Goal: Task Accomplishment & Management: Use online tool/utility

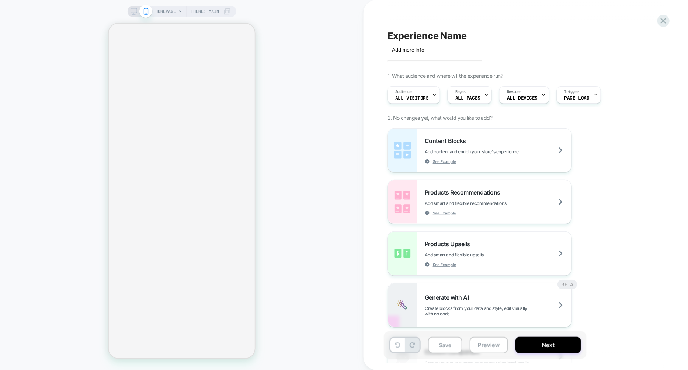
click at [377, 180] on div "Experience Name Click to edit experience details + Add more info 1. What audien…" at bounding box center [526, 185] width 325 height 370
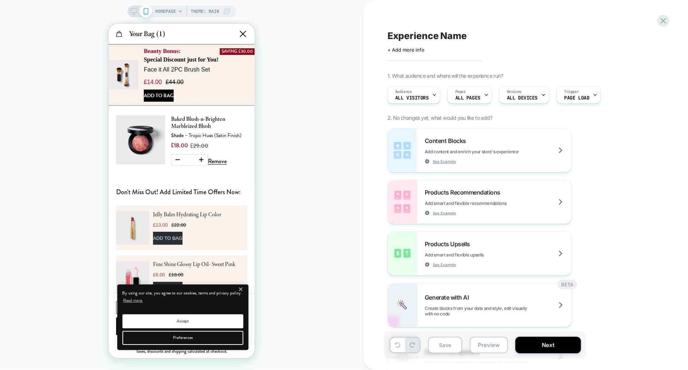
scroll to position [0, 146]
click at [377, 180] on div "Experience Name Click to edit experience details + Add more info 1. What audien…" at bounding box center [526, 185] width 325 height 370
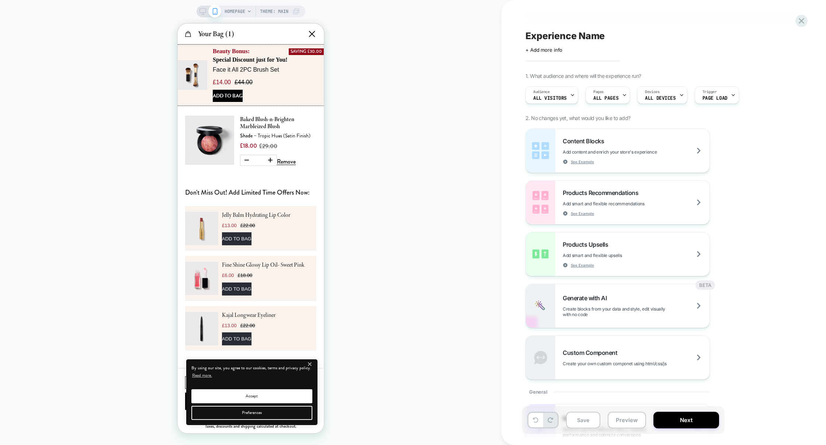
click at [463, 123] on div "HOMEPAGE Theme: MAIN" at bounding box center [251, 222] width 502 height 430
click at [313, 32] on icon "Close" at bounding box center [312, 34] width 9 height 9
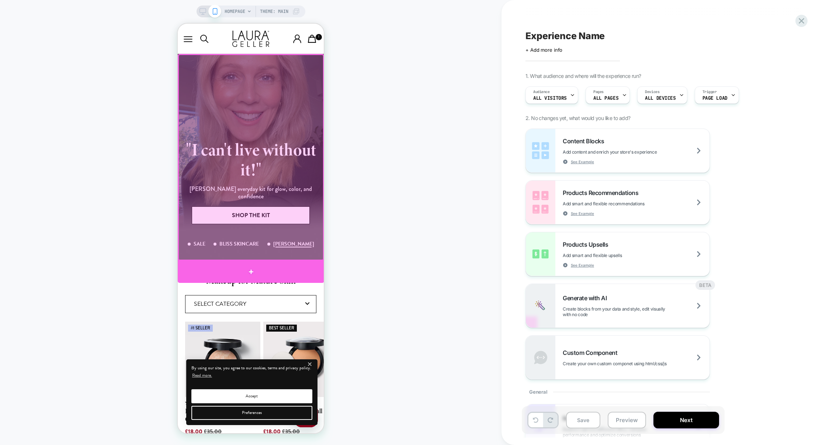
click at [268, 267] on div at bounding box center [251, 271] width 146 height 22
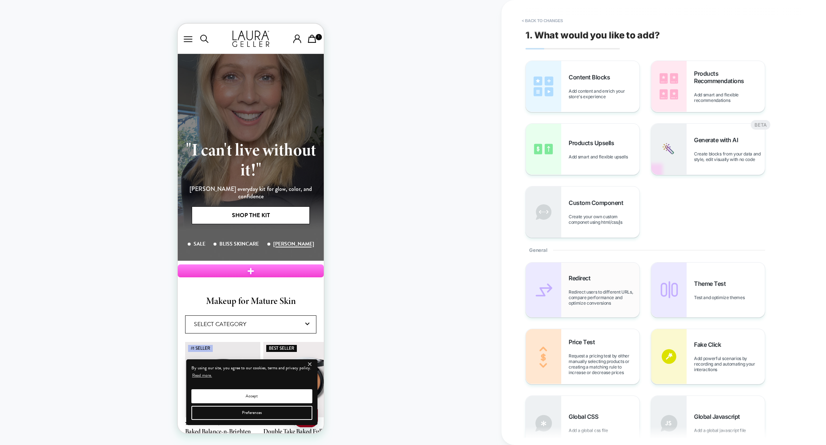
scroll to position [291, 0]
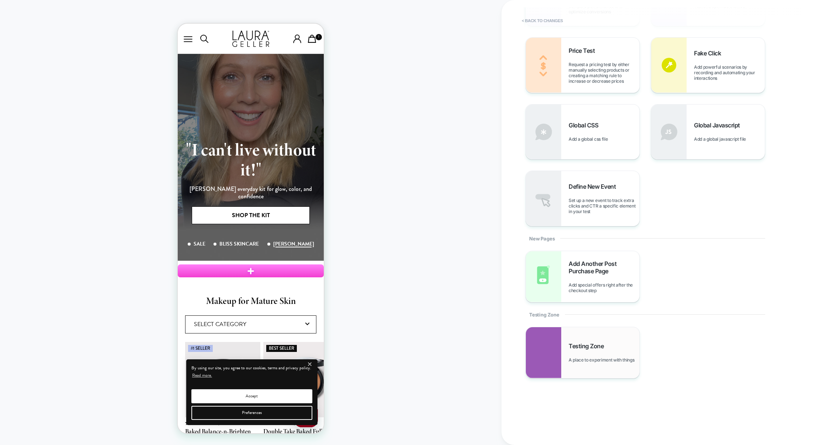
click at [572, 352] on div "Testing Zone A place to experiment with things" at bounding box center [604, 352] width 71 height 20
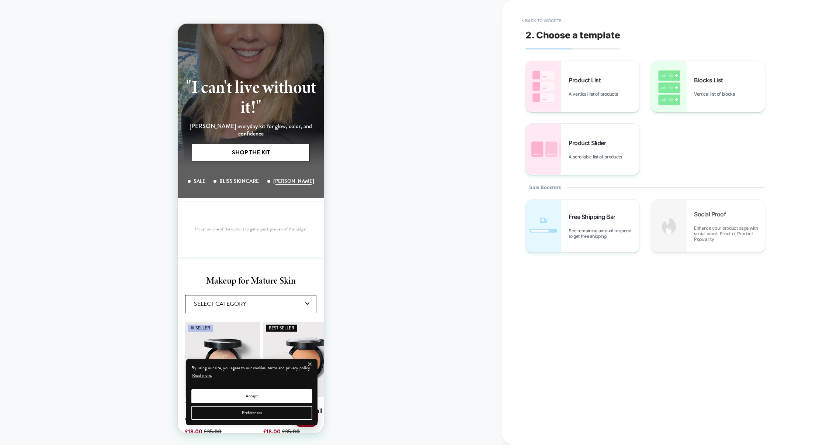
scroll to position [63, 0]
click at [547, 19] on button "< Back to widgets" at bounding box center [541, 21] width 47 height 12
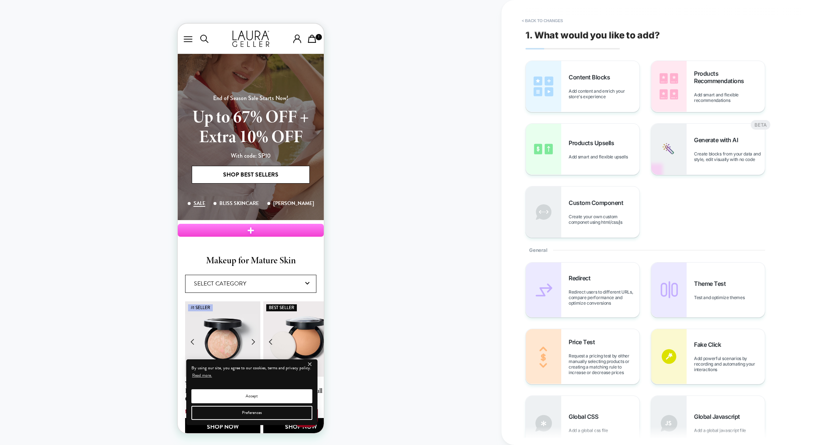
scroll to position [0, 0]
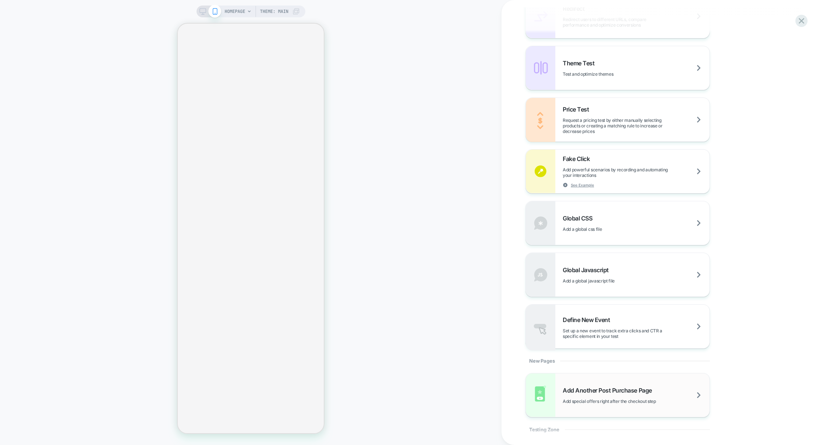
scroll to position [497, 0]
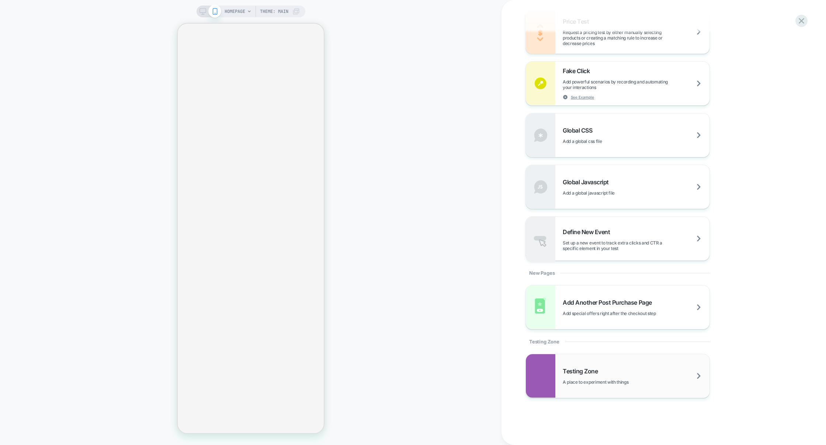
click at [607, 369] on div "Testing Zone A place to experiment with things" at bounding box center [636, 375] width 147 height 17
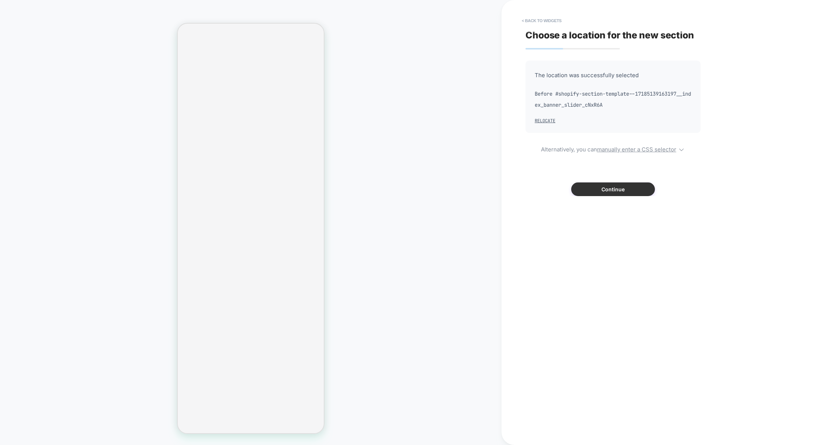
click at [627, 192] on button "Continue" at bounding box center [613, 189] width 84 height 14
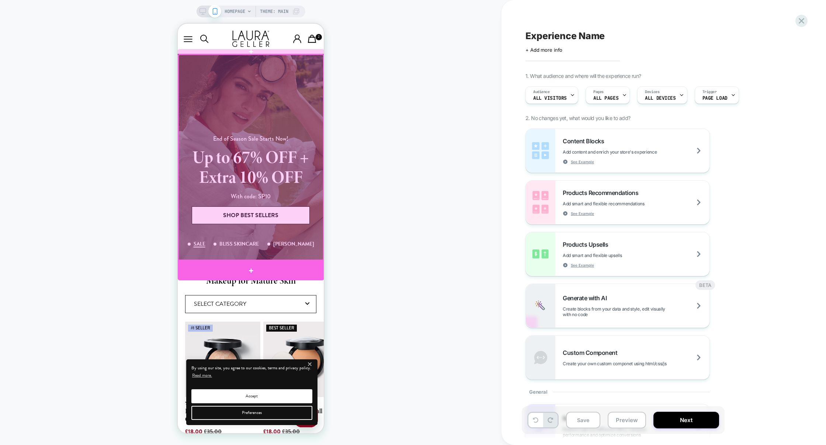
click at [283, 267] on div at bounding box center [251, 270] width 146 height 20
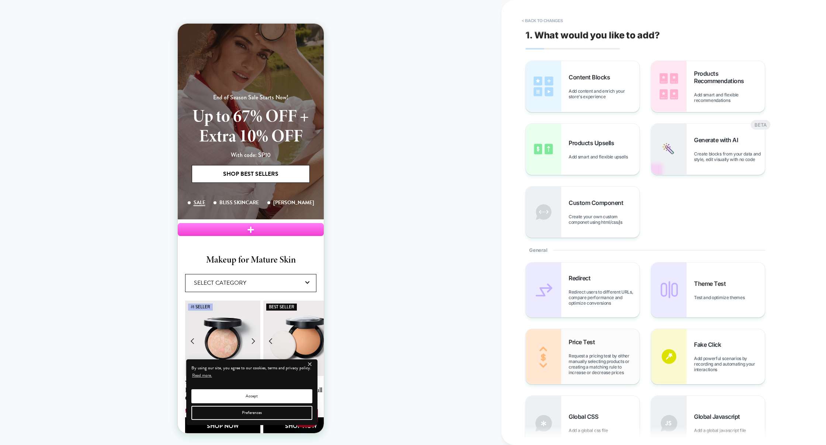
scroll to position [291, 0]
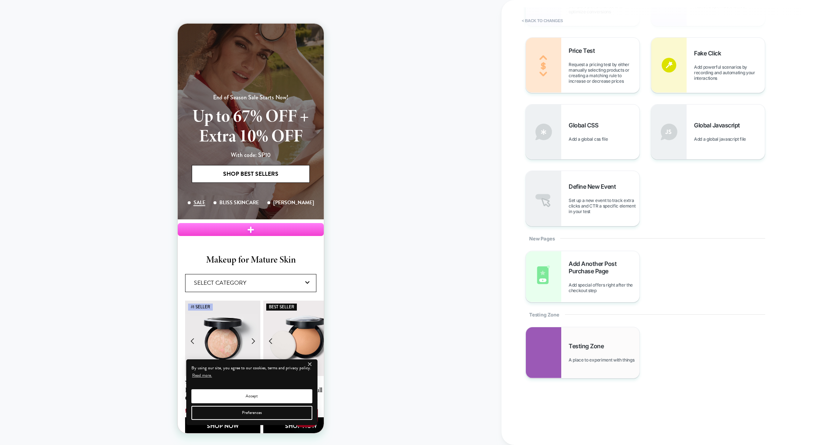
click at [584, 335] on div "Testing Zone A place to experiment with things" at bounding box center [583, 352] width 114 height 51
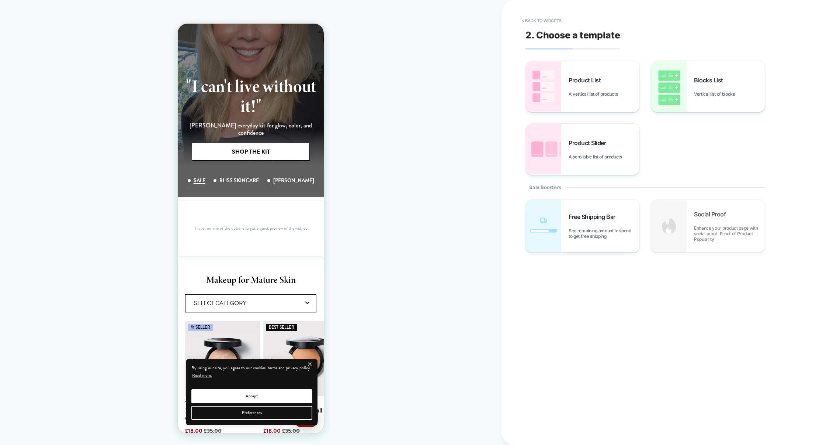
scroll to position [0, 0]
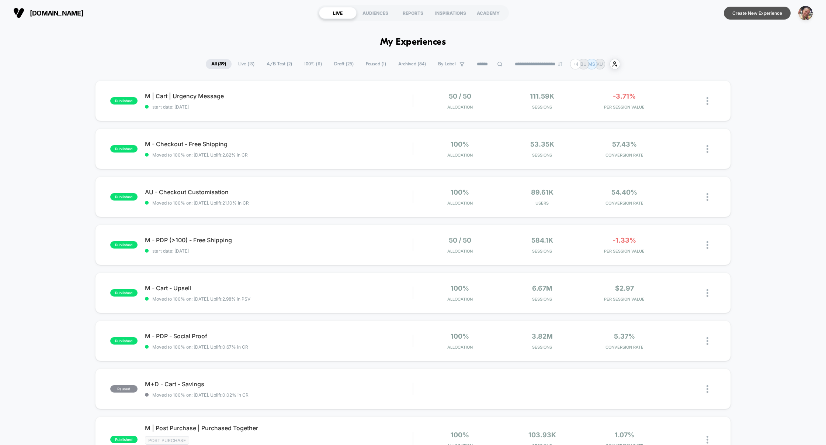
click at [751, 15] on button "Create New Experience" at bounding box center [757, 13] width 67 height 13
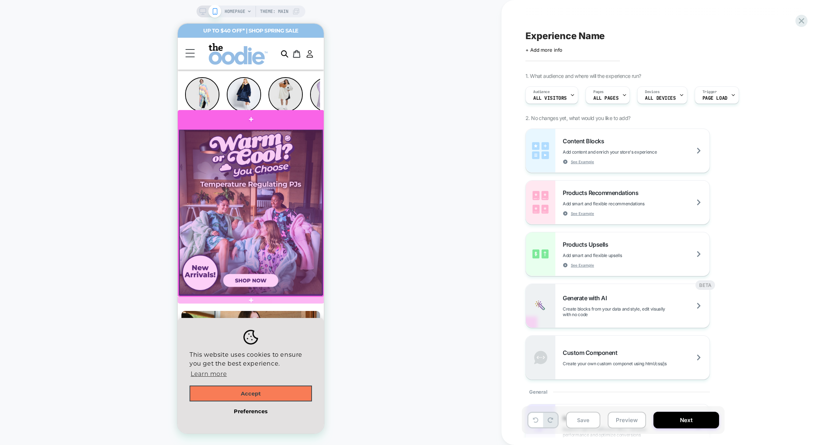
click at [296, 127] on div at bounding box center [251, 119] width 146 height 19
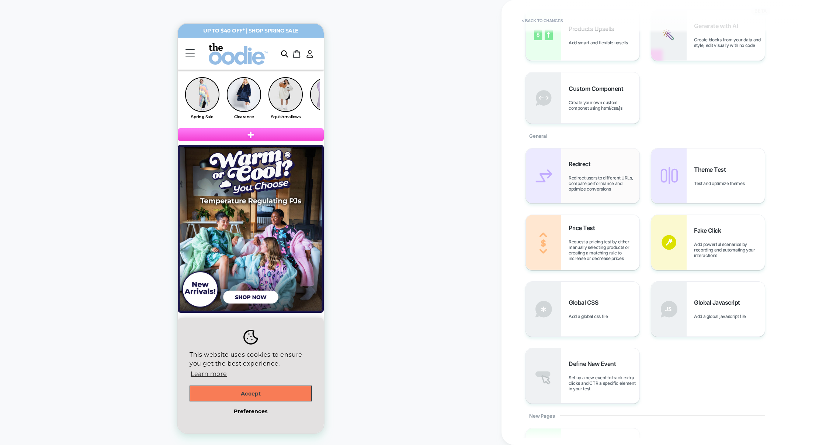
scroll to position [291, 0]
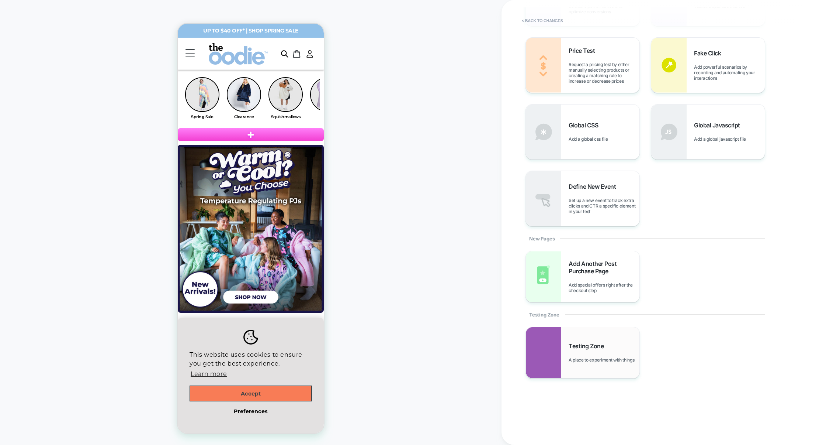
click at [592, 342] on span "Testing Zone" at bounding box center [588, 345] width 39 height 7
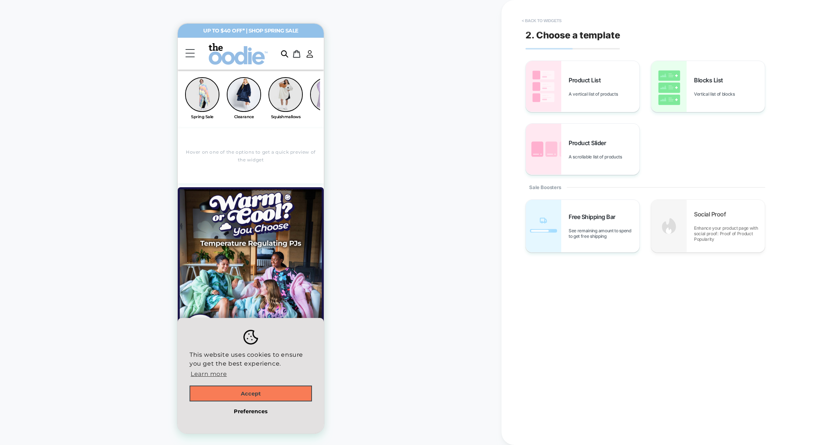
click at [542, 19] on button "< Back to widgets" at bounding box center [541, 21] width 47 height 12
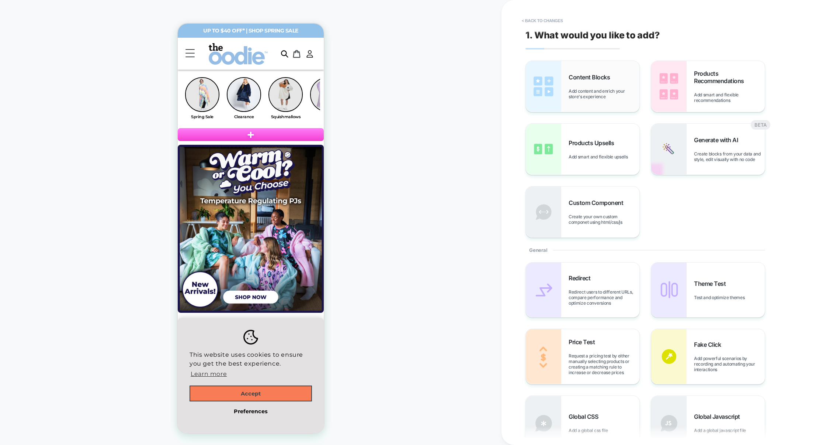
click at [563, 62] on div "Content Blocks Add content and enrich your store's experience" at bounding box center [583, 86] width 114 height 51
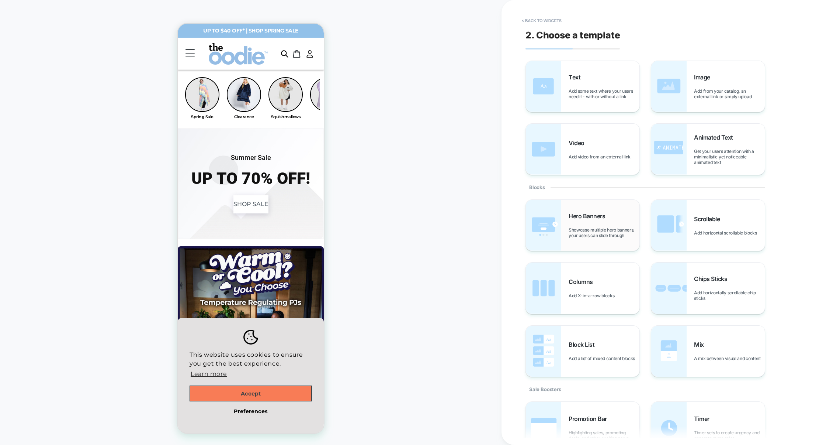
click at [604, 215] on span "Hero Banners" at bounding box center [589, 215] width 40 height 7
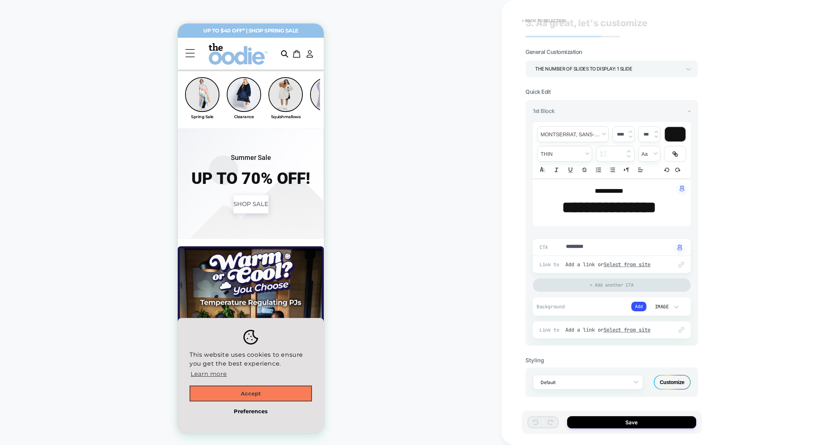
scroll to position [0, 0]
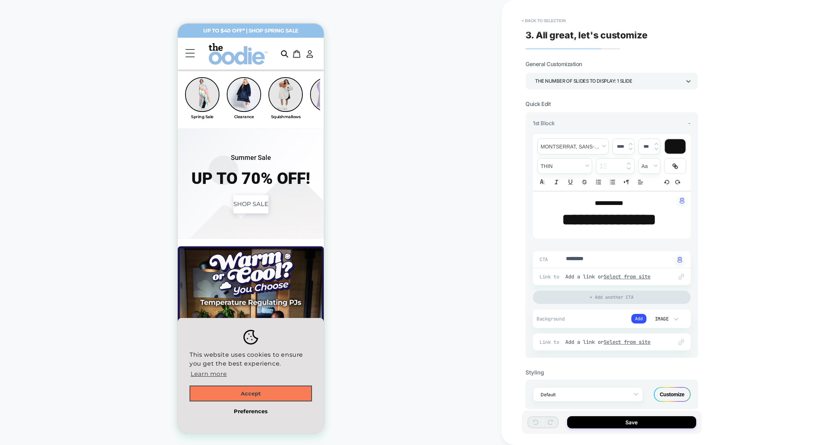
click at [569, 83] on div "THE NUMBER OF SLIDES TO DISPLAY: 1 SLIDE" at bounding box center [608, 81] width 146 height 10
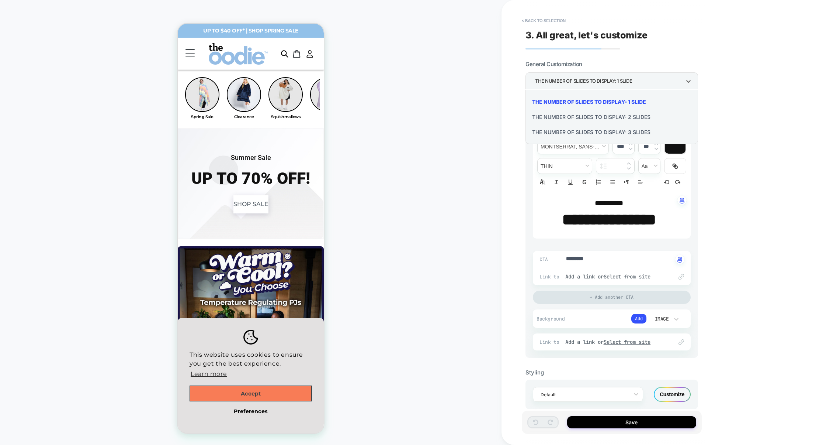
click at [564, 120] on div "THE NUMBER OF SLIDES TO DISPLAY: 2 SLIDES" at bounding box center [612, 116] width 167 height 15
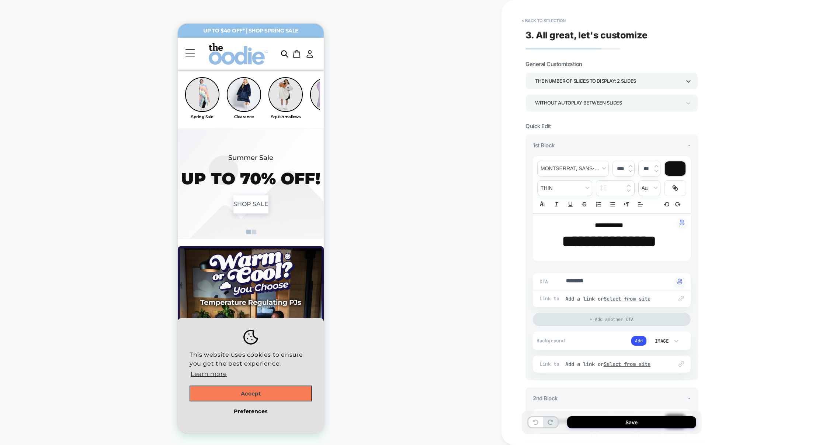
click at [569, 104] on div "WITHOUT AUTOPLAY BETWEEN SLIDES" at bounding box center [608, 103] width 146 height 10
click at [565, 126] on div "WITH AUTOPLAY BETWEEN SLIDES" at bounding box center [612, 123] width 167 height 15
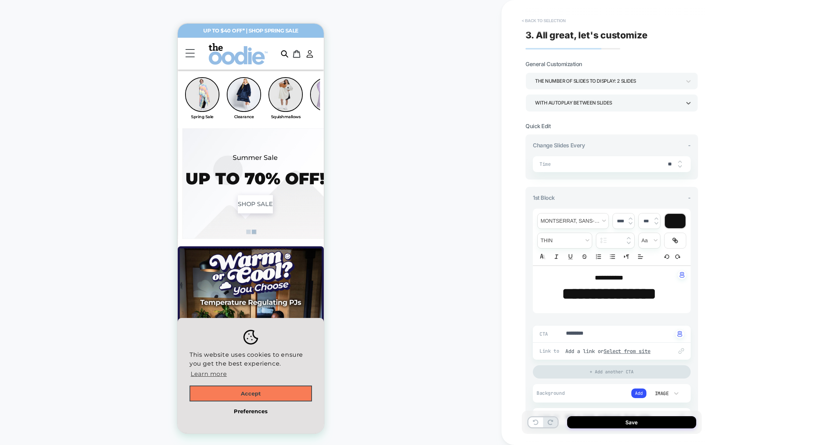
scroll to position [0, 601]
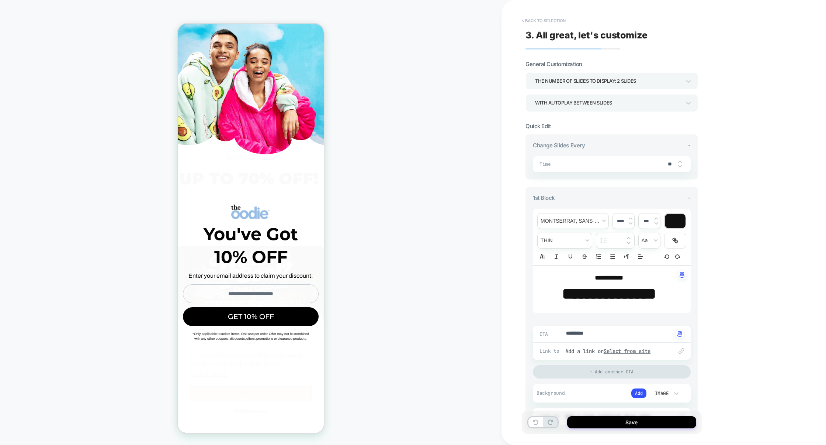
click at [552, 21] on button "< Back to selection" at bounding box center [543, 21] width 51 height 12
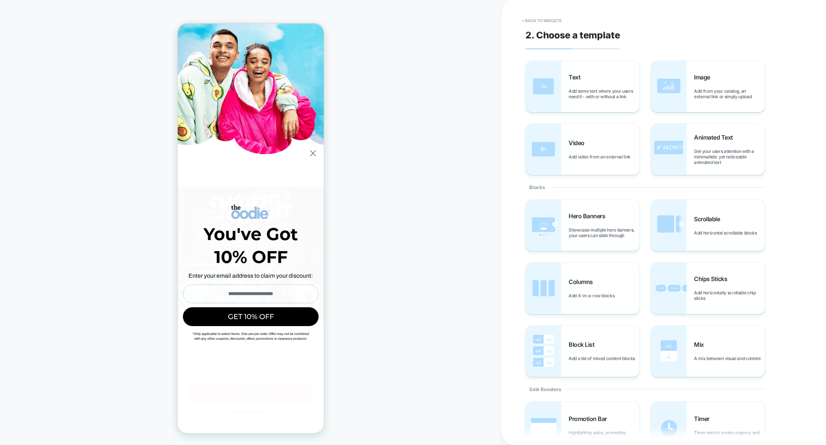
click at [552, 21] on button "< Back to widgets" at bounding box center [541, 21] width 47 height 12
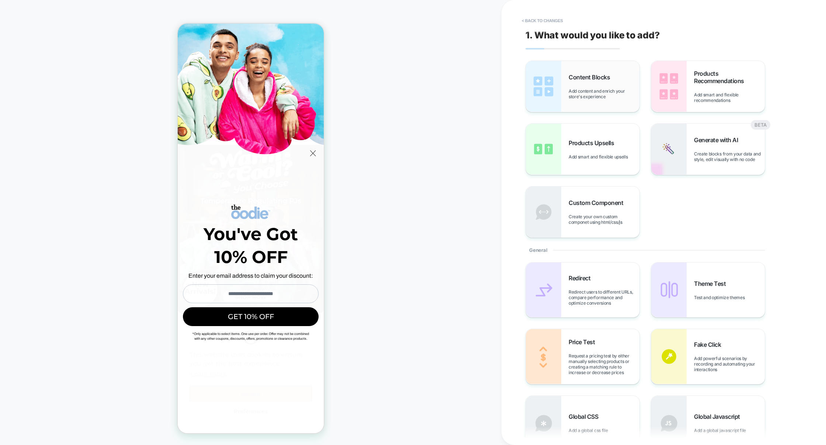
click at [579, 97] on span "Add content and enrich your store's experience" at bounding box center [604, 93] width 71 height 11
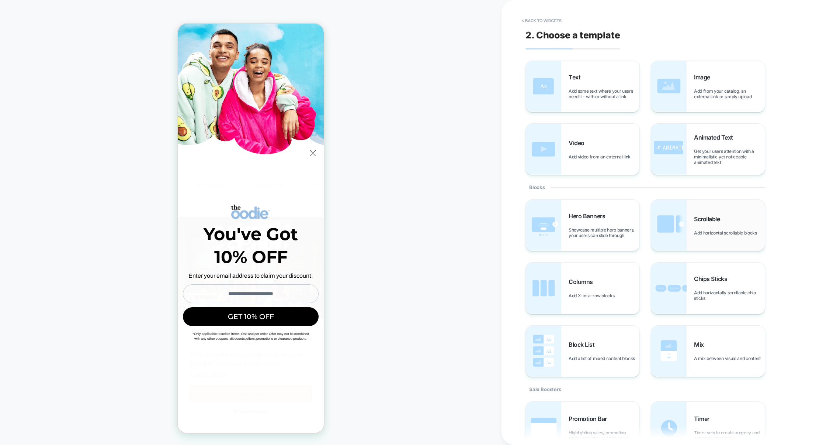
click at [714, 234] on span "Add horizontal scrollable blocks" at bounding box center [727, 233] width 67 height 6
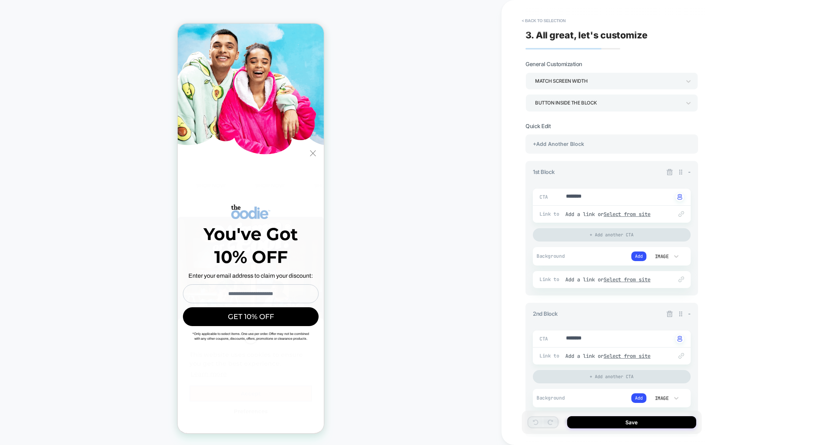
click at [314, 153] on span "X" at bounding box center [312, 153] width 7 height 10
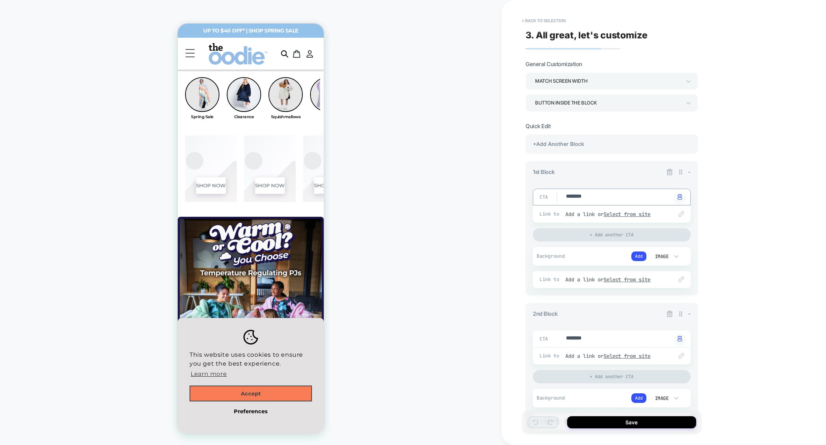
drag, startPoint x: 602, startPoint y: 195, endPoint x: 540, endPoint y: 193, distance: 61.7
type textarea "*"
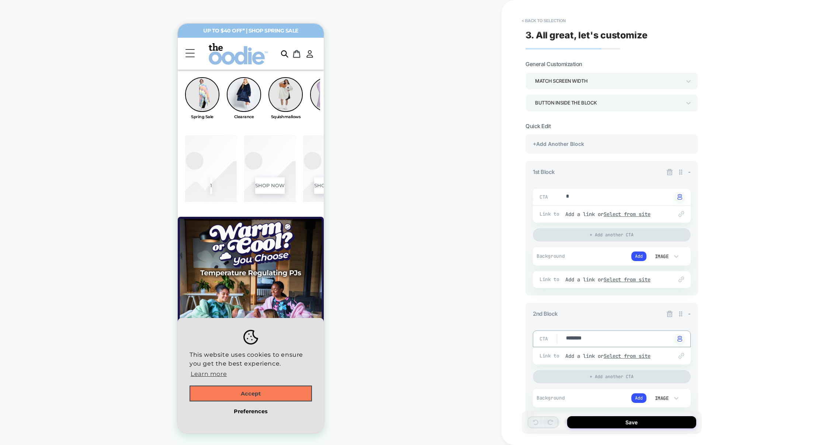
drag, startPoint x: 601, startPoint y: 337, endPoint x: 518, endPoint y: 335, distance: 82.6
type textarea "*"
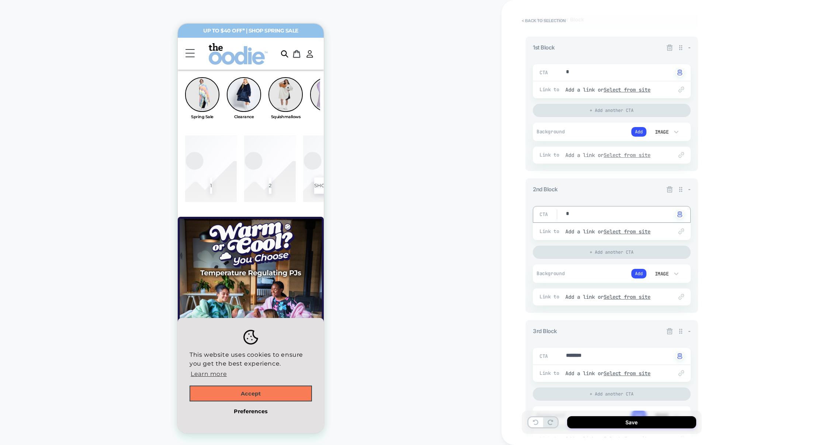
scroll to position [139, 0]
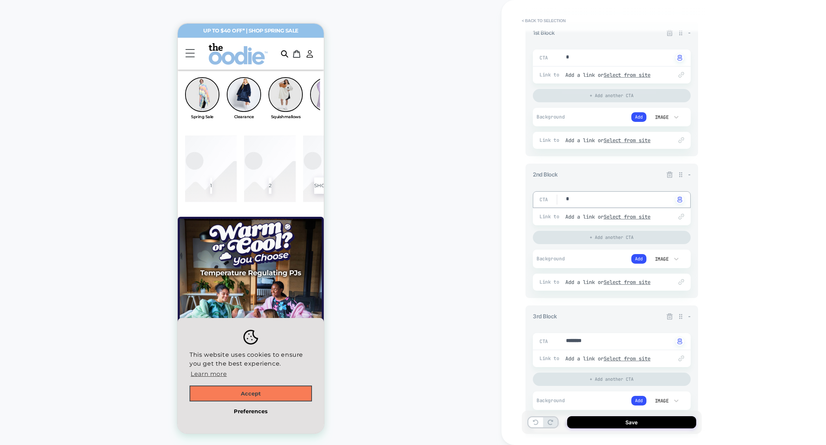
type textarea "*"
drag, startPoint x: 598, startPoint y: 344, endPoint x: 529, endPoint y: 341, distance: 69.0
type textarea "*"
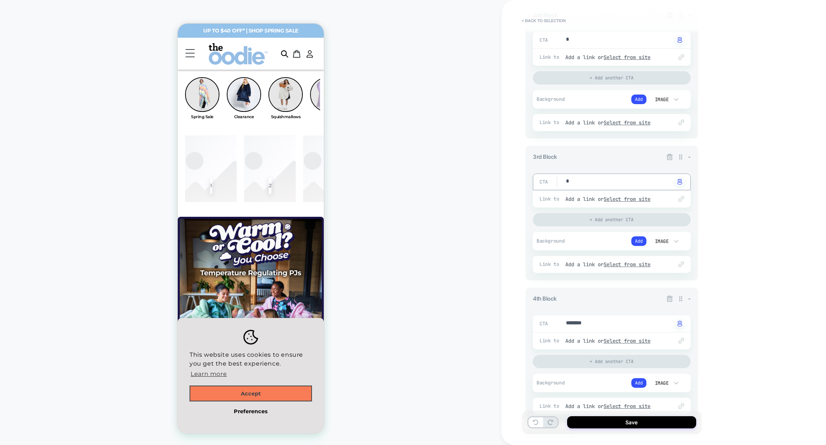
scroll to position [384, 0]
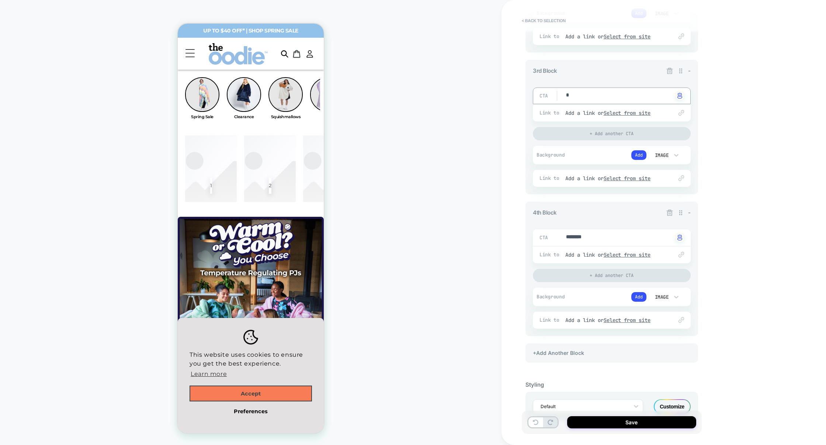
type textarea "*"
drag, startPoint x: 600, startPoint y: 239, endPoint x: 494, endPoint y: 237, distance: 106.3
type textarea "*"
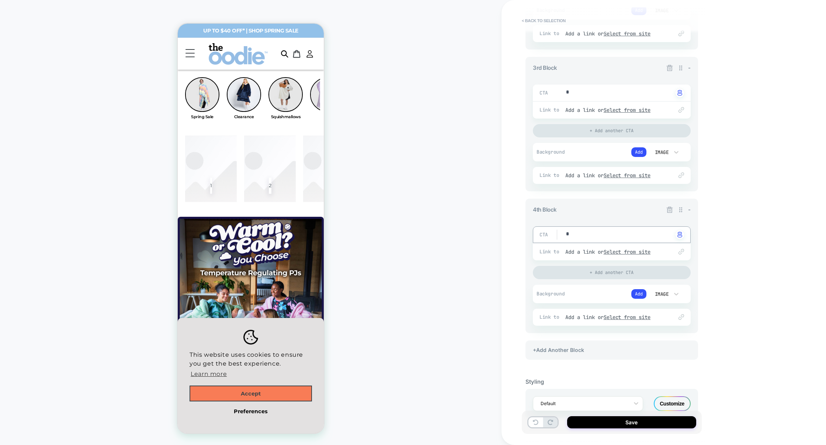
scroll to position [412, 0]
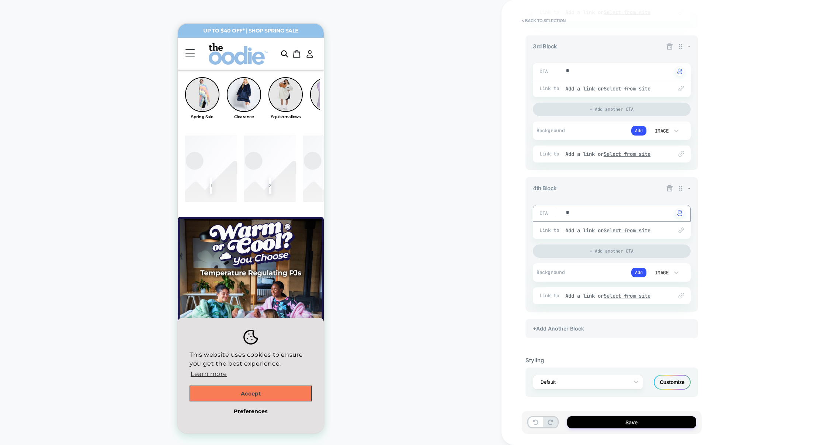
type textarea "*"
click at [672, 188] on icon at bounding box center [670, 188] width 6 height 6
click at [585, 326] on div "+Add Another Block" at bounding box center [612, 328] width 173 height 19
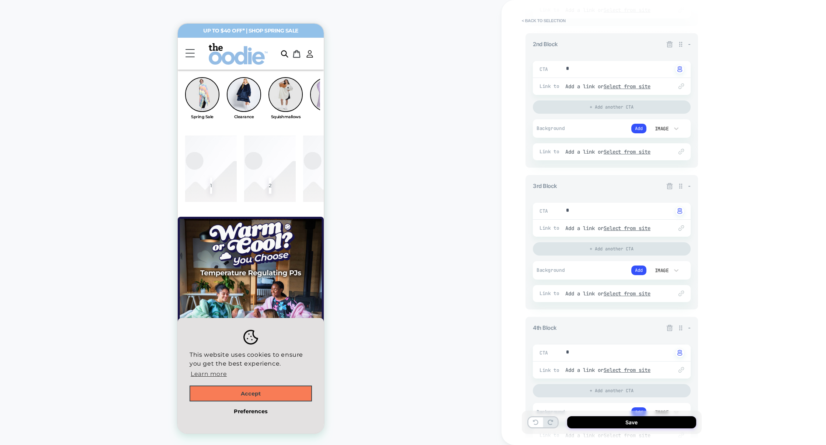
type textarea "*"
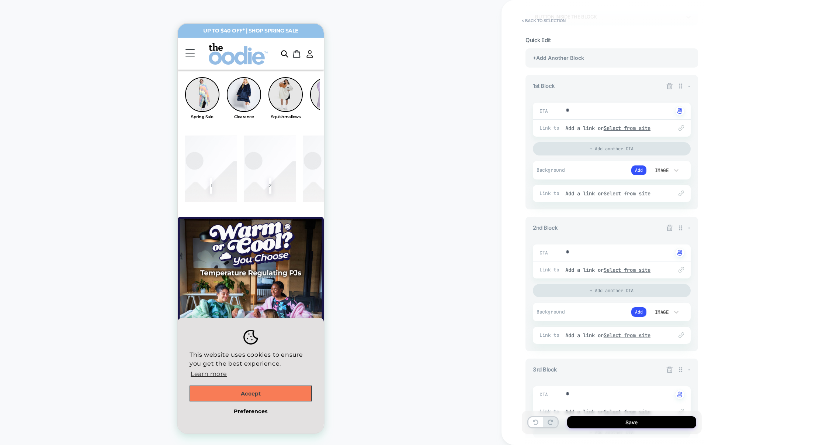
scroll to position [0, 0]
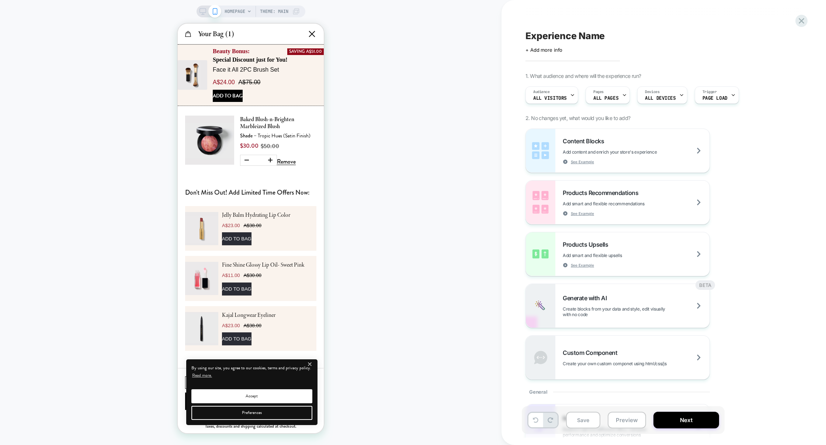
scroll to position [497, 0]
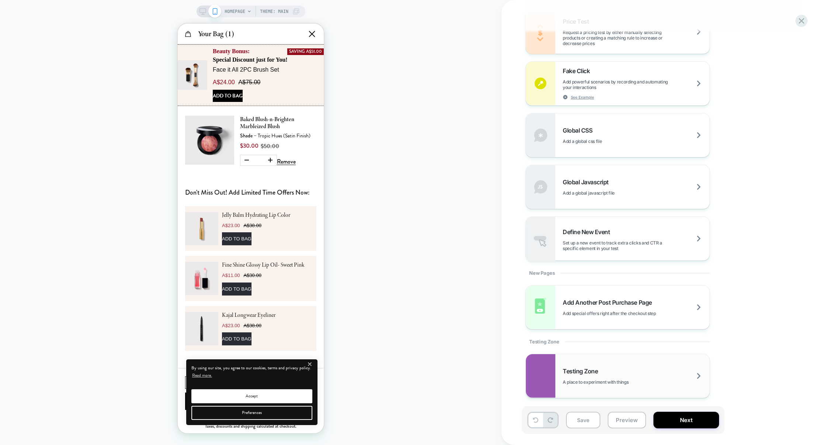
click at [599, 390] on div "Testing Zone A place to experiment with things" at bounding box center [618, 376] width 184 height 44
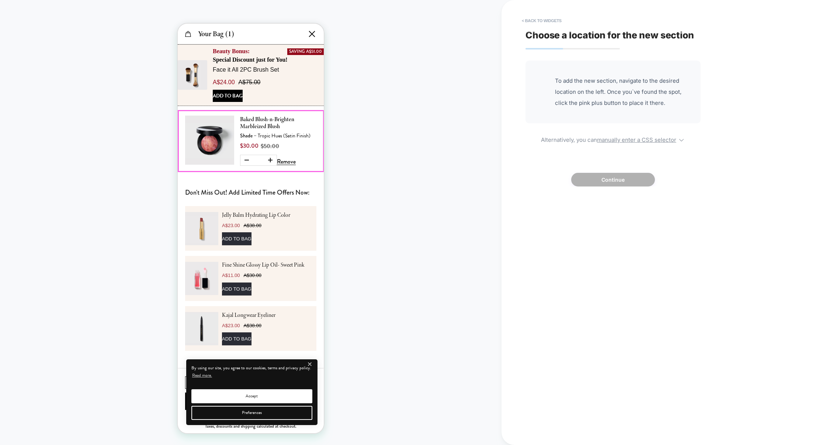
click at [296, 186] on div "Don't Miss Out! Add Limited Time Offers Now: Jelly Balm Hydrating Lip Color A$2…" at bounding box center [250, 268] width 131 height 179
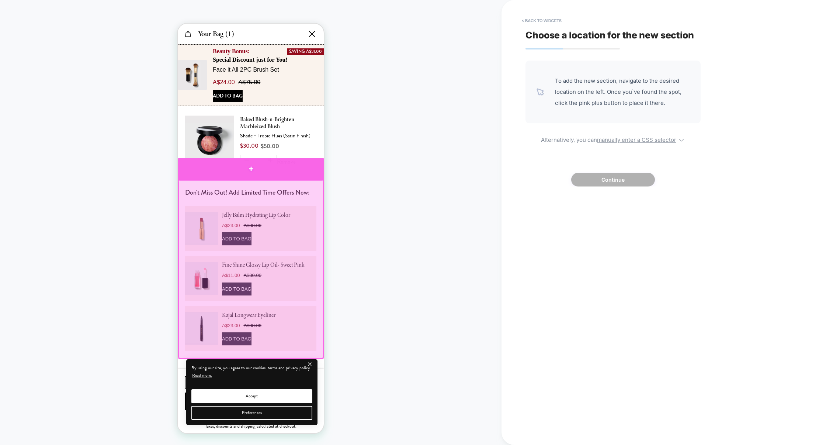
click at [301, 175] on div at bounding box center [251, 169] width 146 height 22
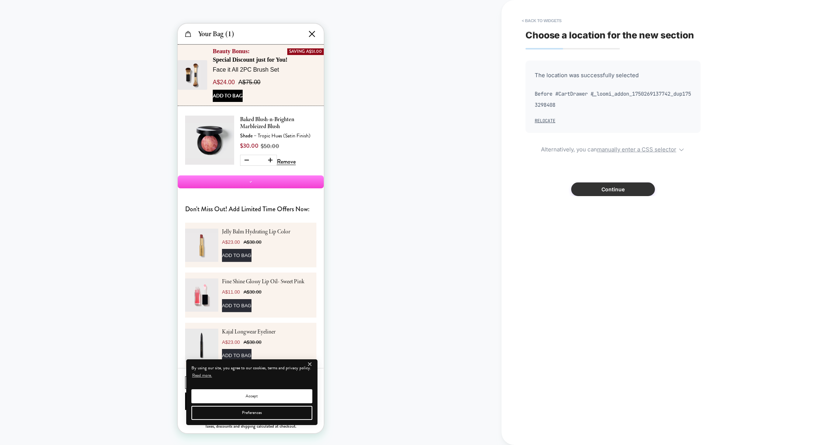
click at [616, 184] on button "Continue" at bounding box center [613, 189] width 84 height 14
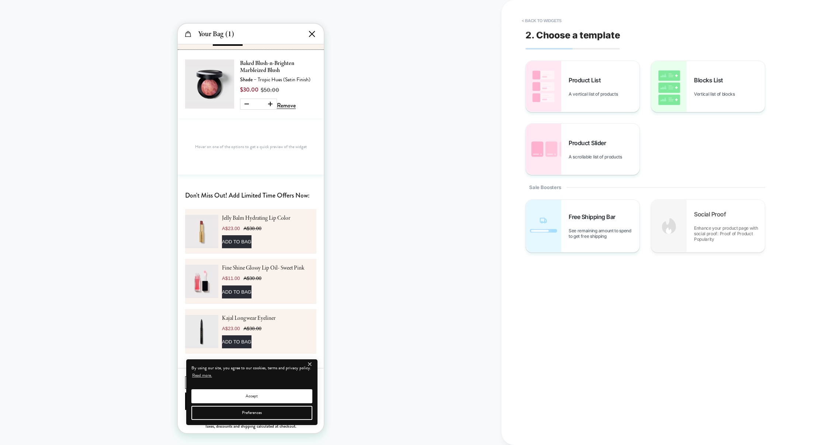
scroll to position [0, 0]
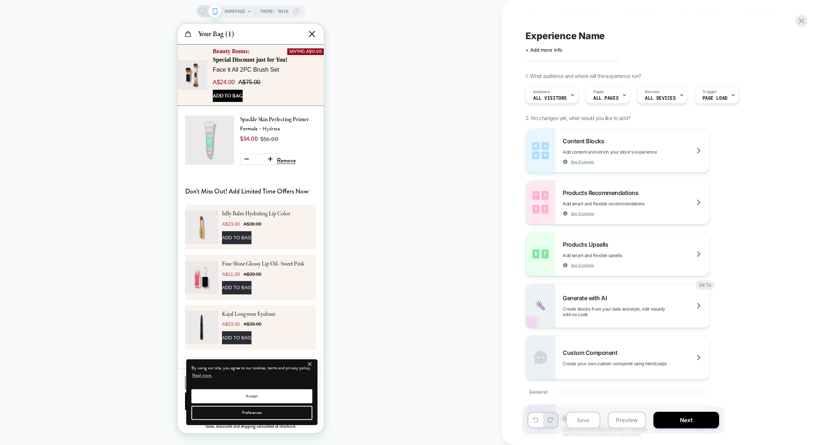
scroll to position [0, 293]
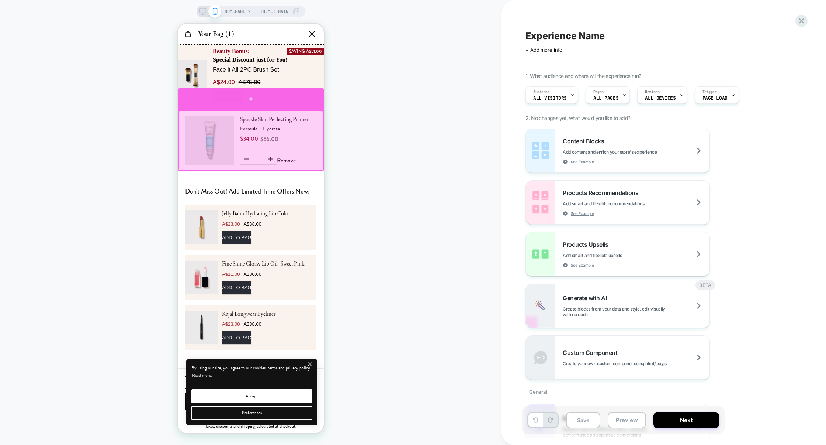
click at [314, 106] on div at bounding box center [251, 99] width 146 height 22
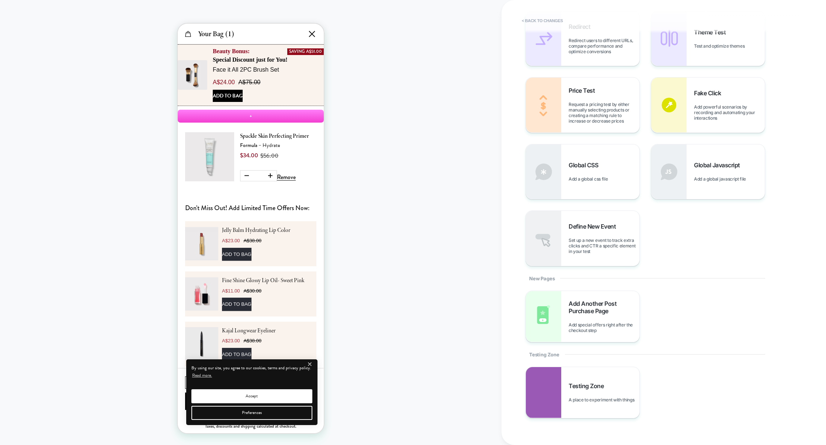
scroll to position [291, 0]
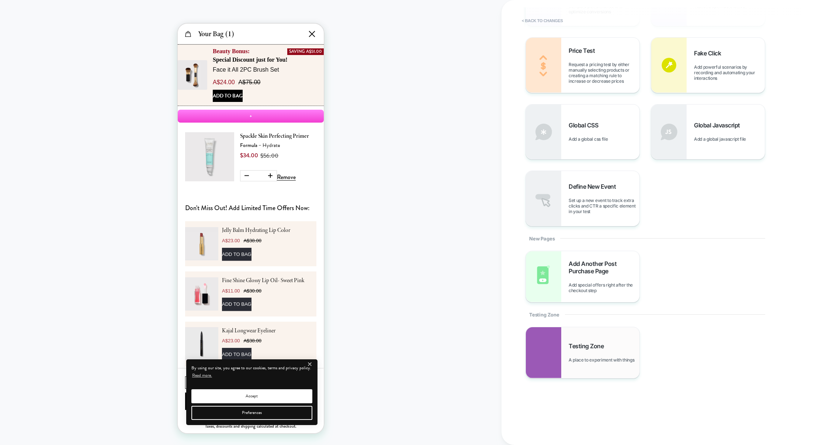
click at [580, 328] on div "Testing Zone A place to experiment with things" at bounding box center [583, 352] width 114 height 51
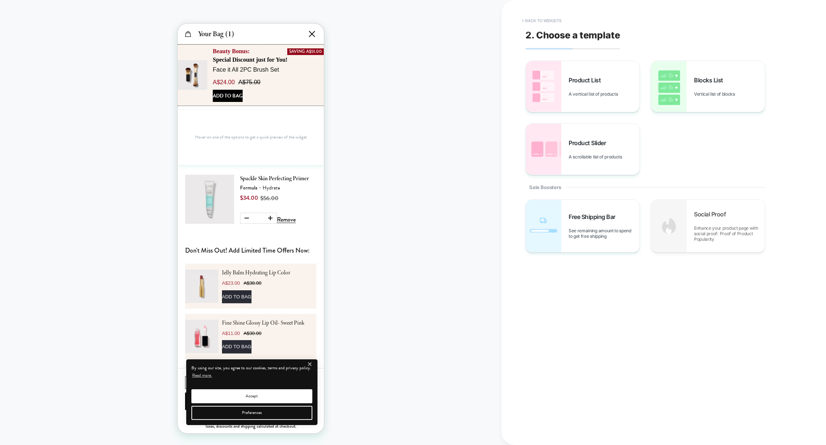
click at [550, 23] on button "< Back to widgets" at bounding box center [541, 21] width 47 height 12
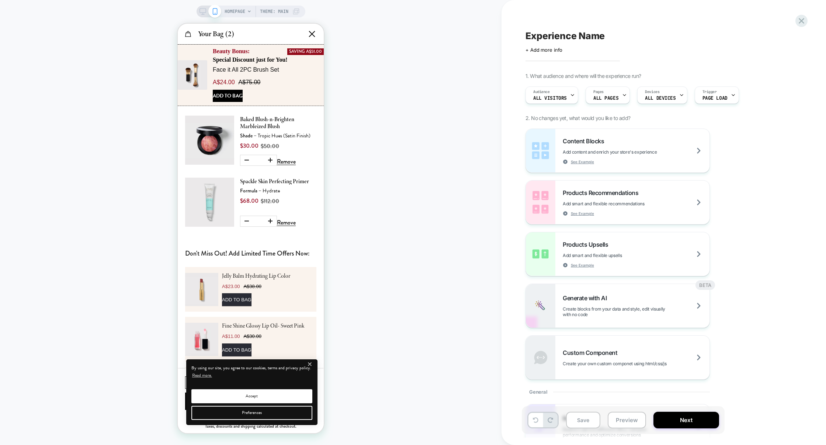
scroll to position [0, 146]
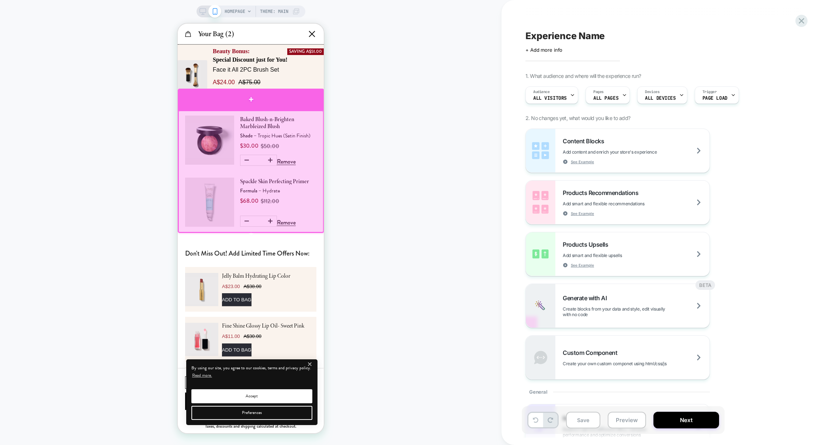
click at [317, 97] on div at bounding box center [251, 99] width 146 height 21
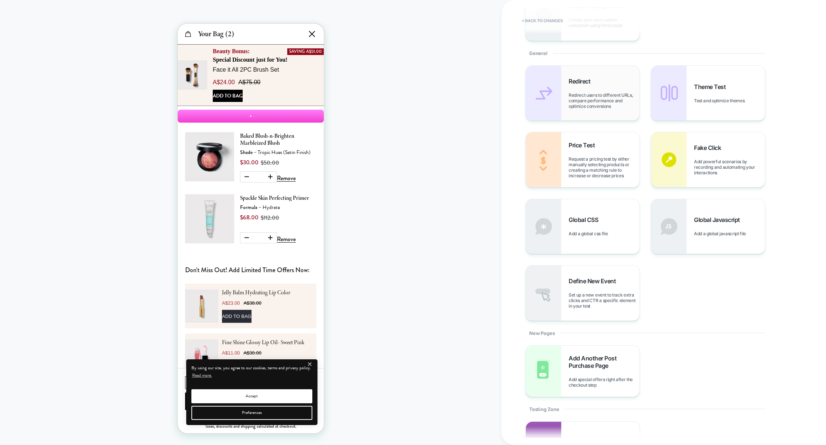
scroll to position [291, 0]
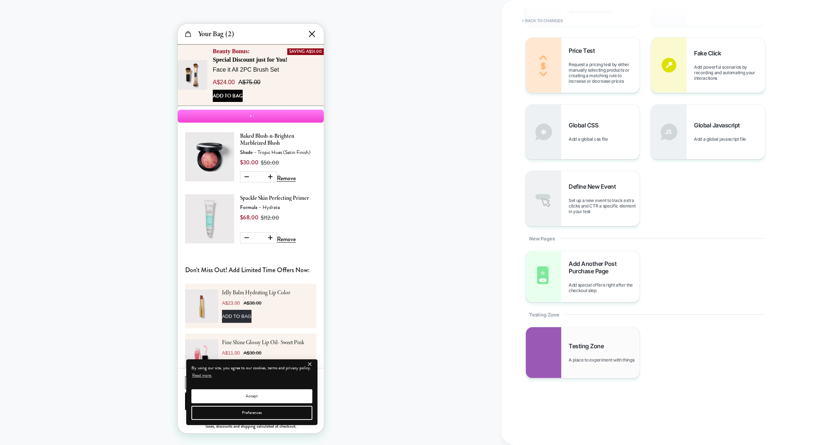
click at [585, 348] on span "Testing Zone" at bounding box center [588, 345] width 39 height 7
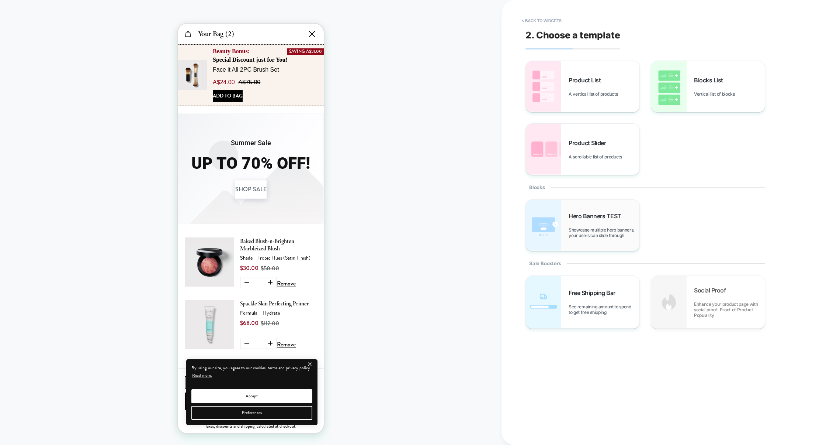
click at [588, 232] on span "Showcase multiple hero banners, your users can slide through" at bounding box center [604, 232] width 71 height 11
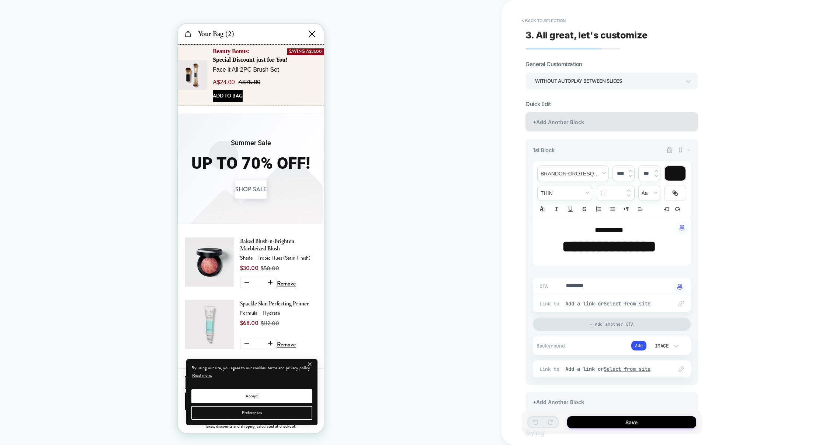
scroll to position [0, 0]
click at [589, 120] on div "+Add Another Block" at bounding box center [612, 121] width 173 height 19
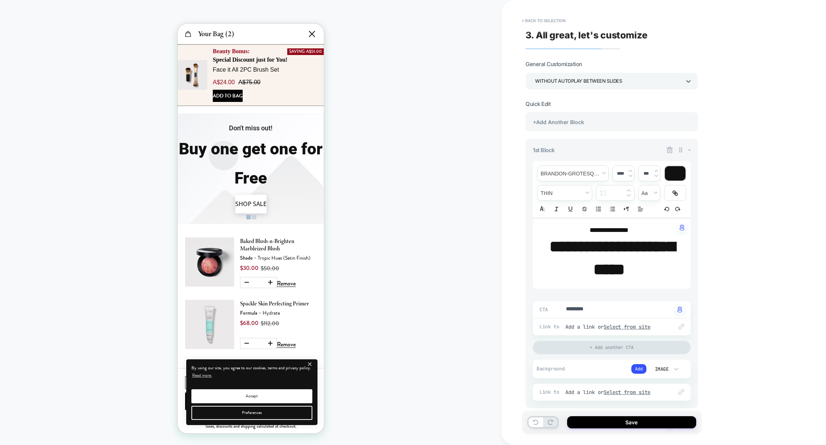
click at [604, 79] on div "WITHOUT AUTOPLAY BETWEEN SLIDES" at bounding box center [608, 81] width 146 height 10
click at [583, 104] on div "WITH AUTOPLAY BETWEEN SLIDES" at bounding box center [612, 101] width 167 height 15
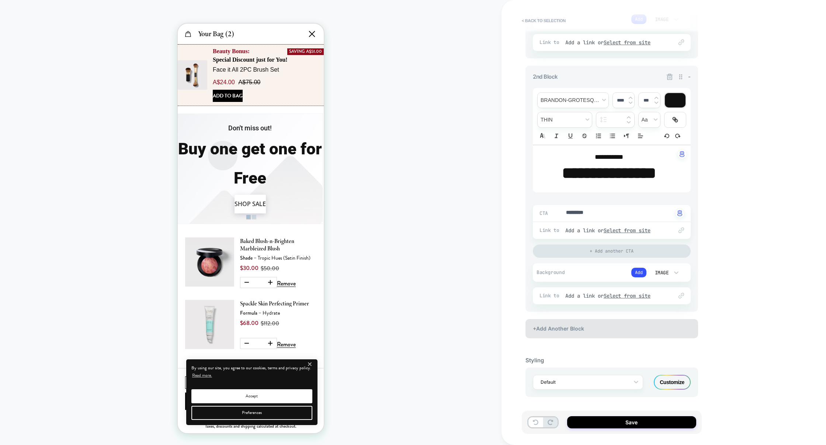
scroll to position [0, 146]
click at [603, 326] on div "+Add Another Block" at bounding box center [612, 328] width 173 height 19
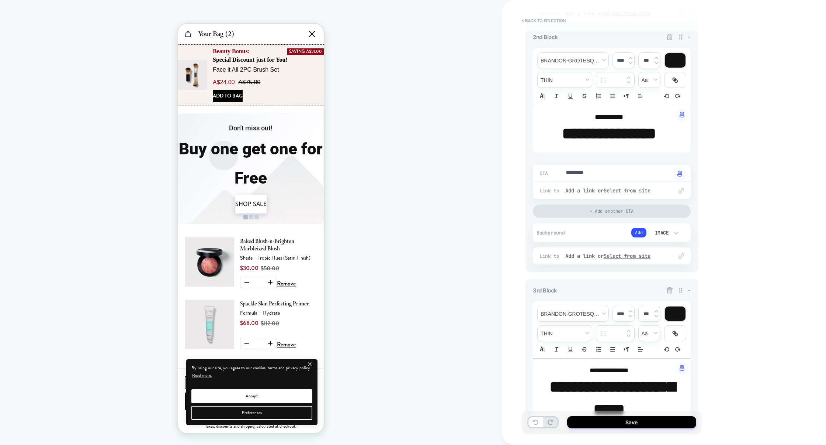
scroll to position [0, 451]
type textarea "*"
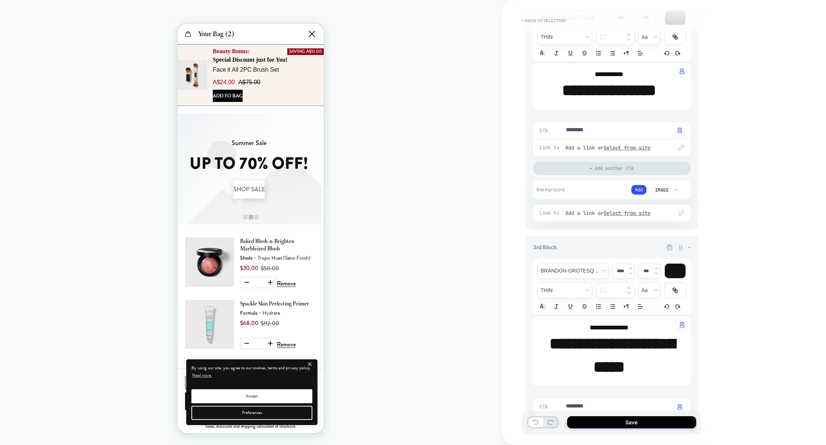
scroll to position [0, 293]
click at [555, 347] on strong "**********" at bounding box center [612, 354] width 125 height 39
type input "****"
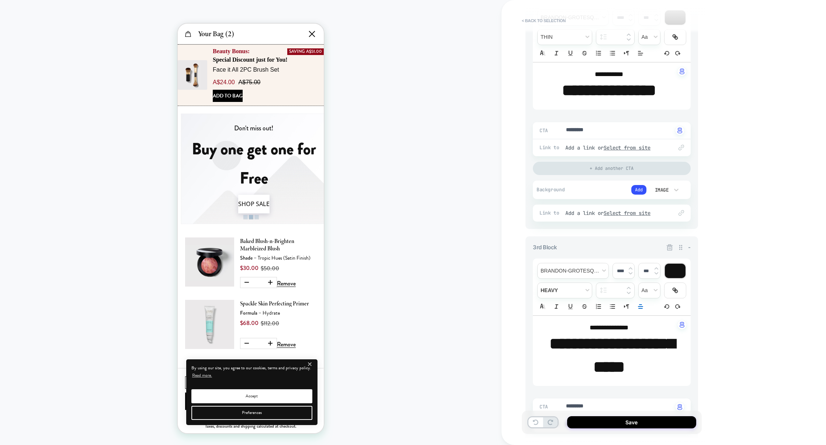
scroll to position [0, 751]
type textarea "*"
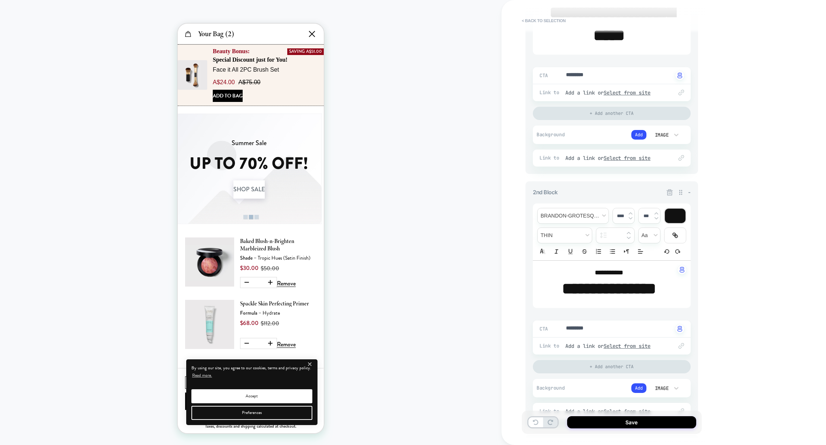
scroll to position [0, 0]
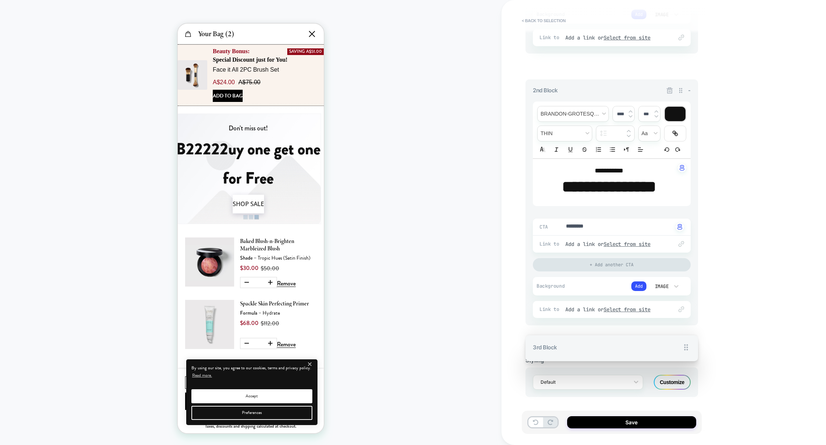
drag, startPoint x: 679, startPoint y: 264, endPoint x: 671, endPoint y: 110, distance: 153.7
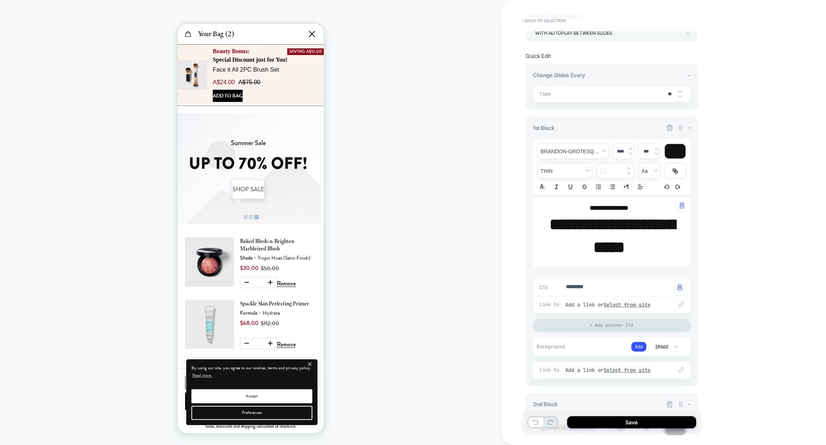
click at [670, 128] on icon at bounding box center [670, 128] width 6 height 6
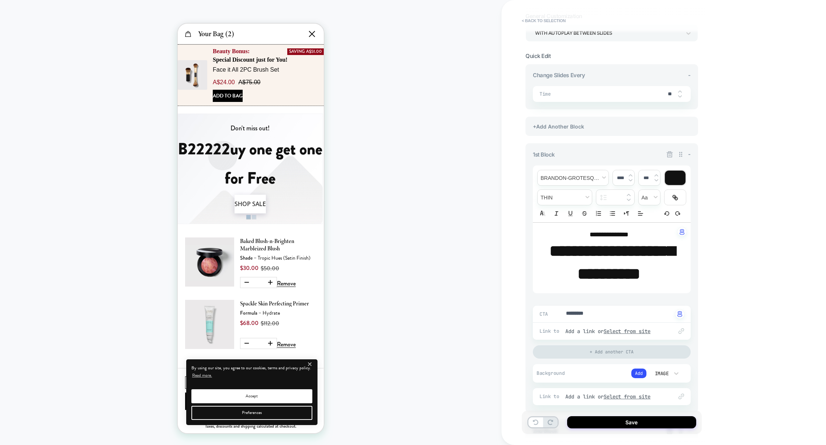
click at [669, 153] on icon at bounding box center [670, 154] width 6 height 6
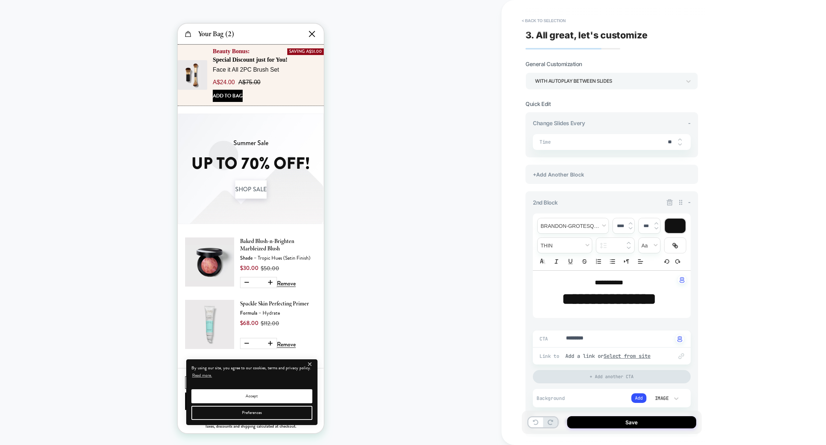
type textarea "*"
click at [543, 23] on button "< Back to selection" at bounding box center [543, 21] width 51 height 12
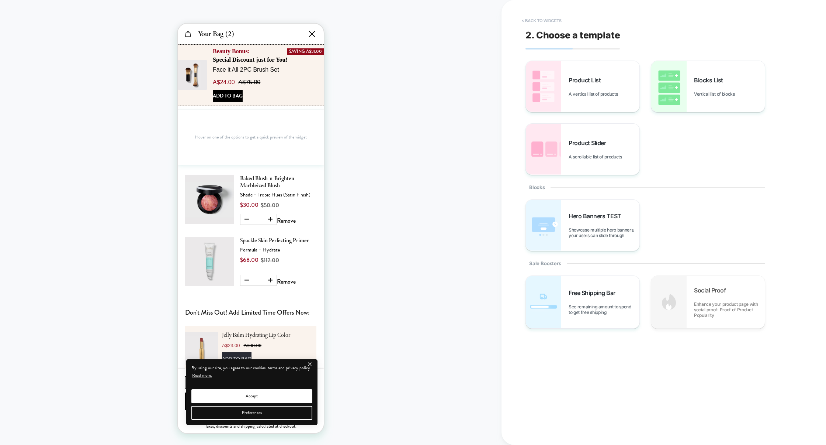
click at [554, 23] on button "< Back to widgets" at bounding box center [541, 21] width 47 height 12
